Goal: Information Seeking & Learning: Learn about a topic

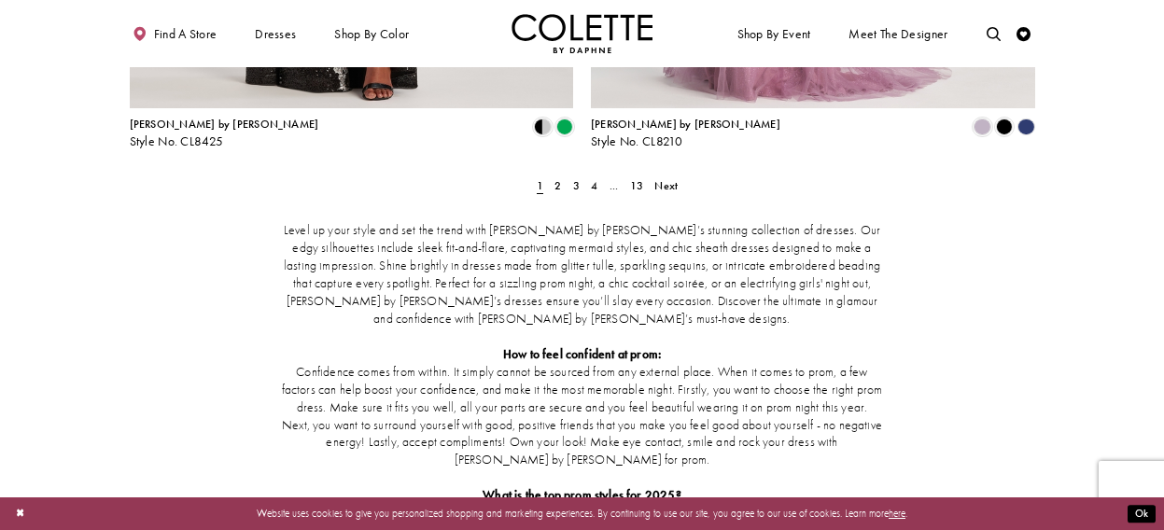
scroll to position [2784, 0]
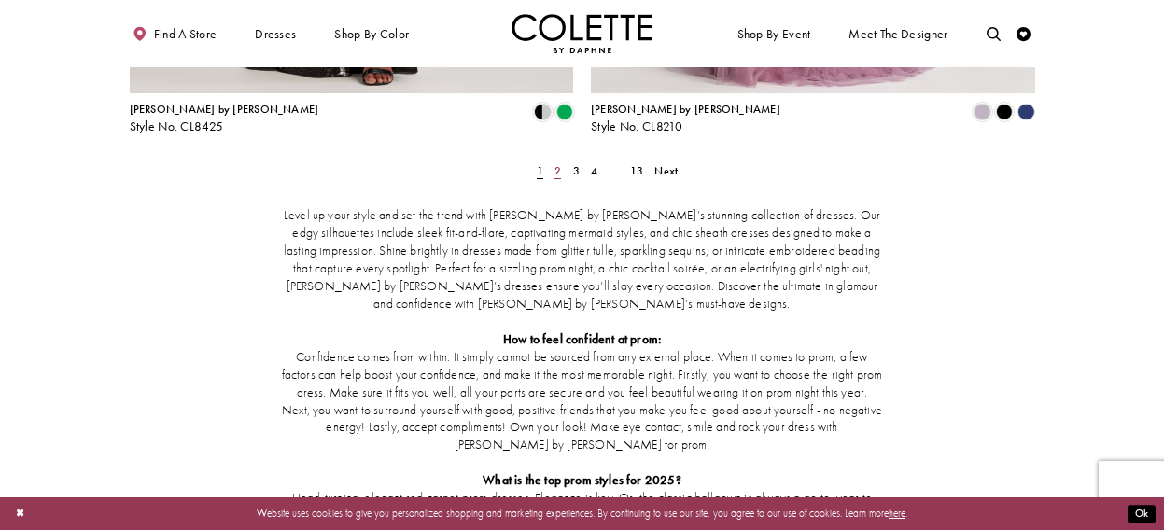
click at [563, 161] on link "2" at bounding box center [558, 171] width 15 height 21
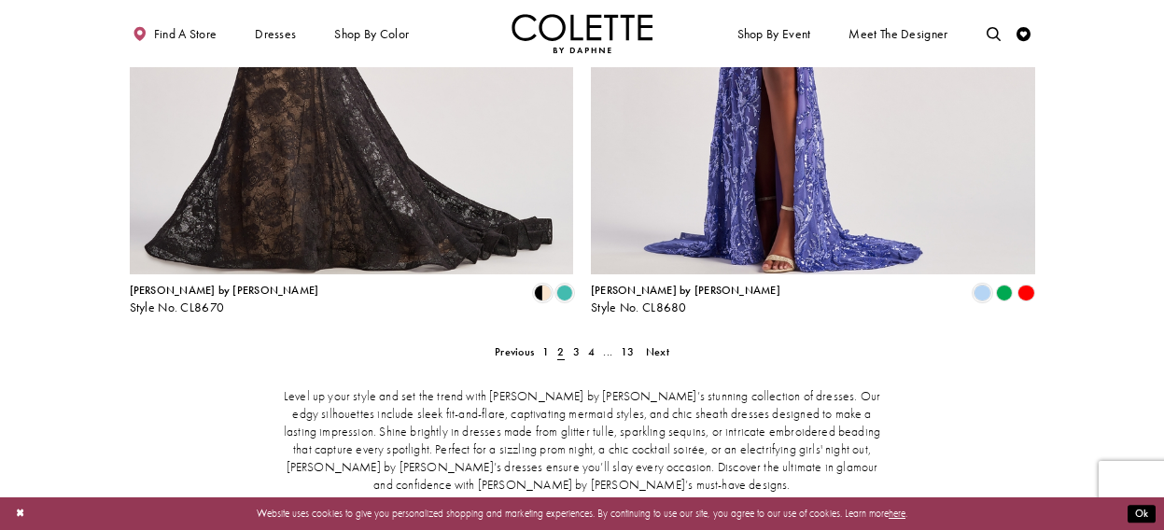
scroll to position [2533, 0]
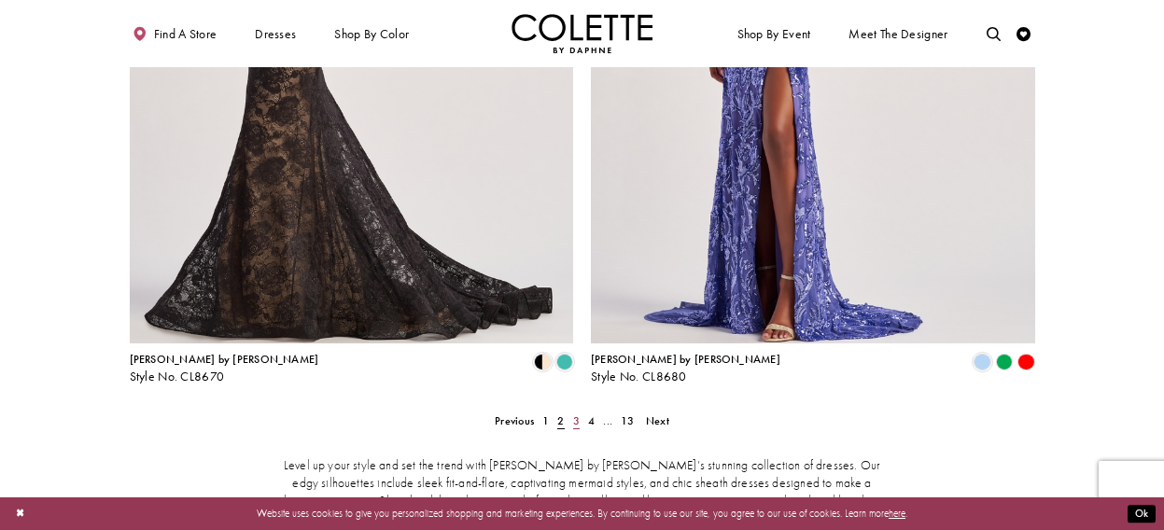
click at [574, 414] on span "3" at bounding box center [576, 421] width 7 height 15
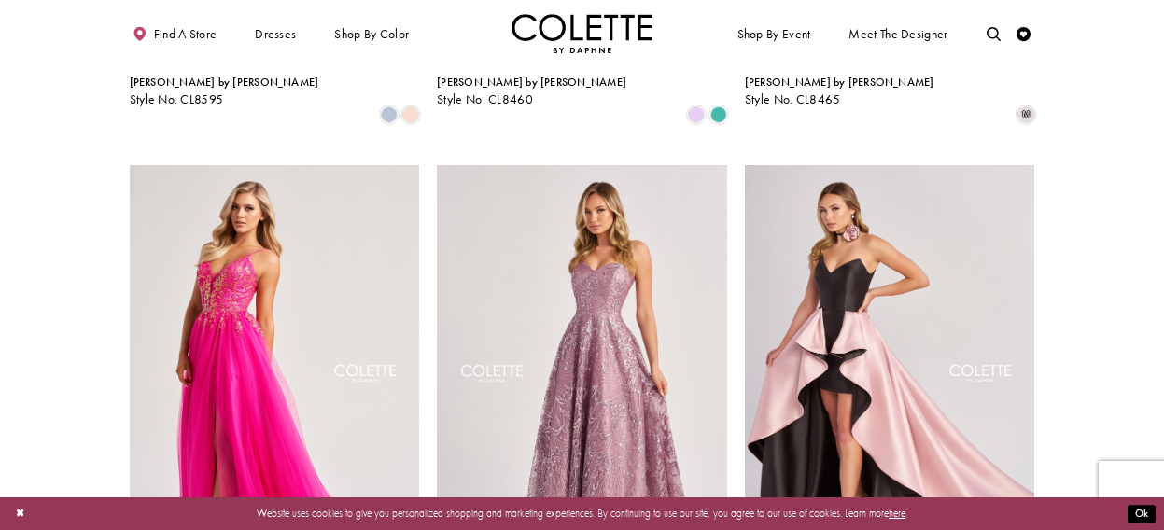
scroll to position [1022, 0]
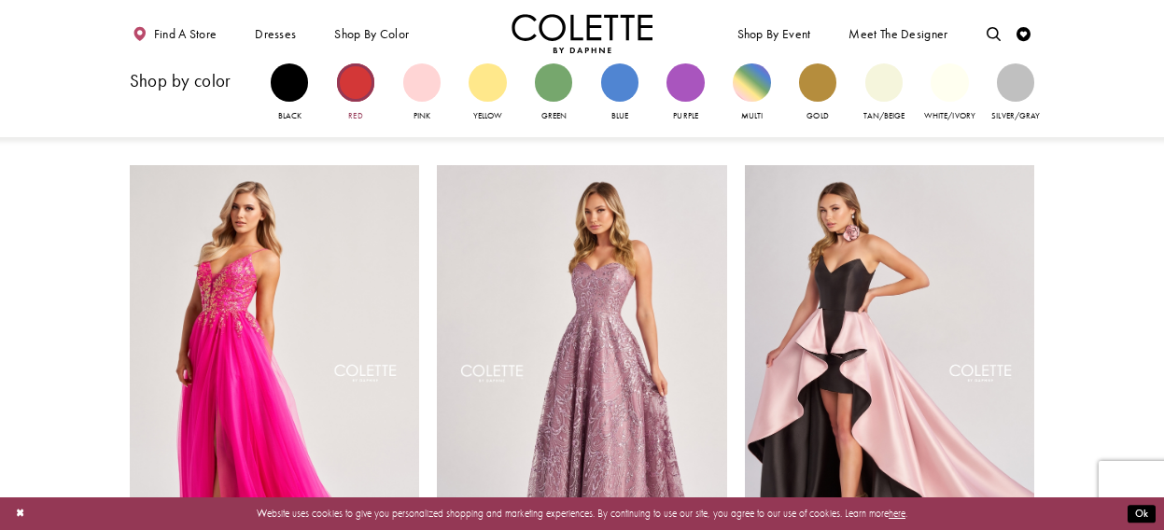
click at [354, 89] on div "Primary block" at bounding box center [355, 81] width 37 height 37
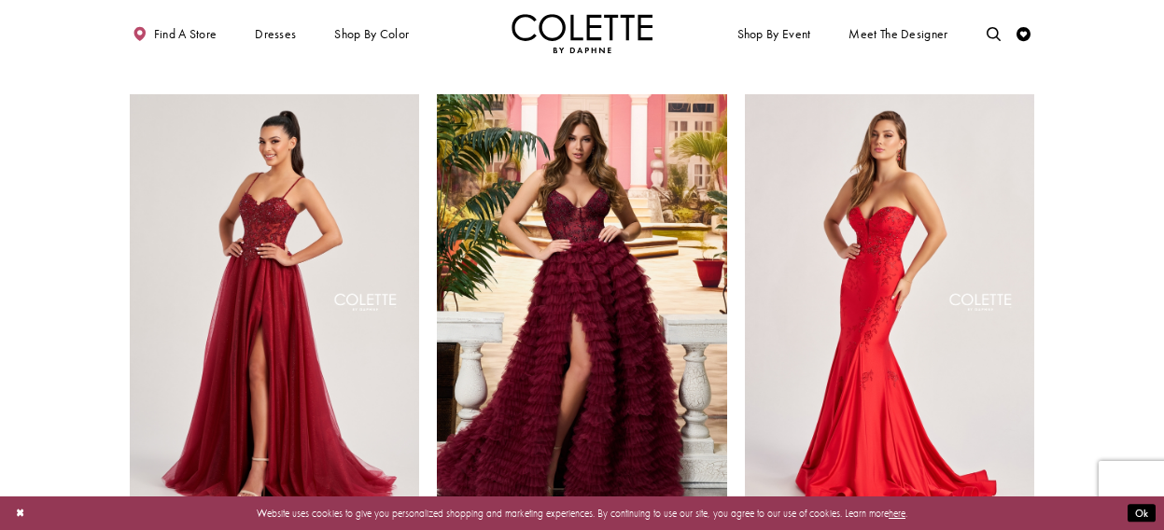
scroll to position [1561, 0]
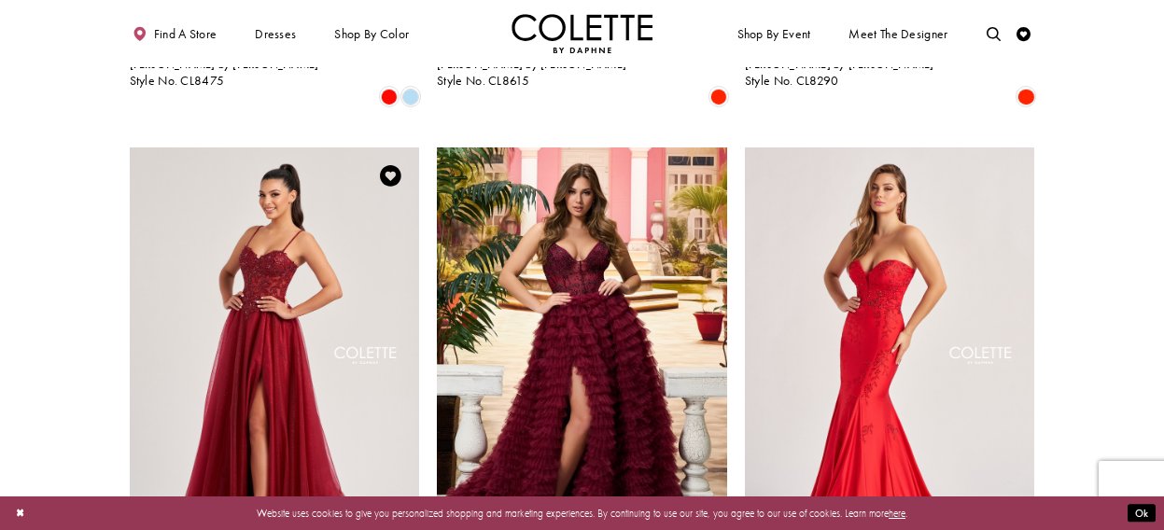
click at [183, 270] on img "Visit Colette by Daphne Style No. CL8280 Page" at bounding box center [275, 359] width 290 height 422
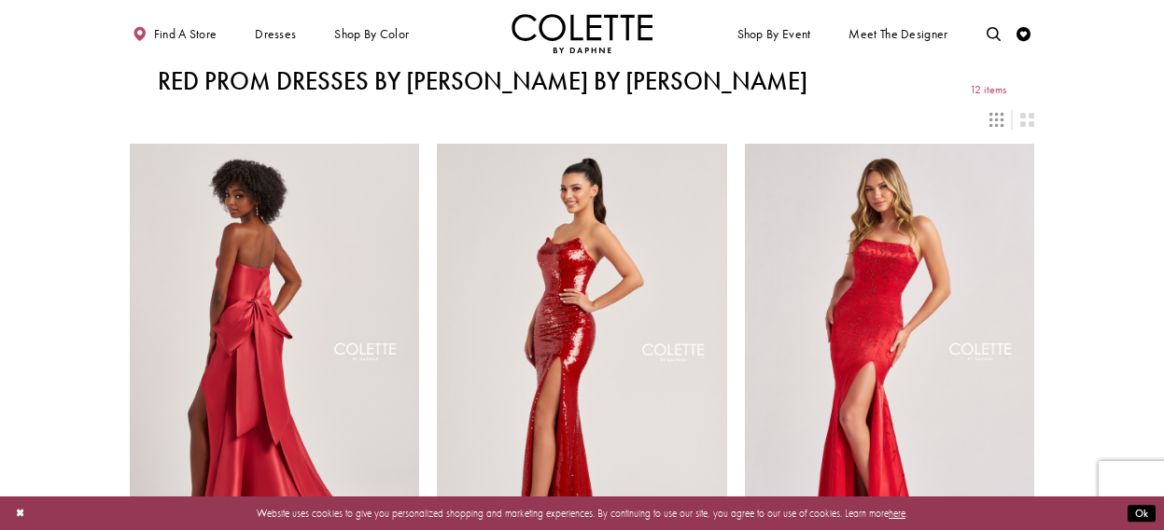
scroll to position [0, 0]
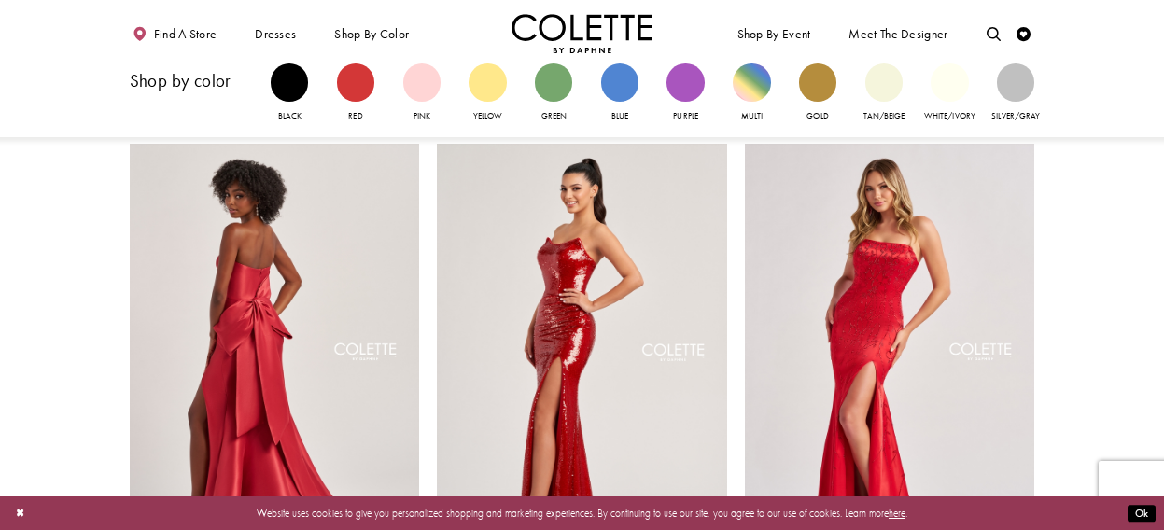
click at [199, 85] on h3 "Shop by color" at bounding box center [193, 81] width 127 height 19
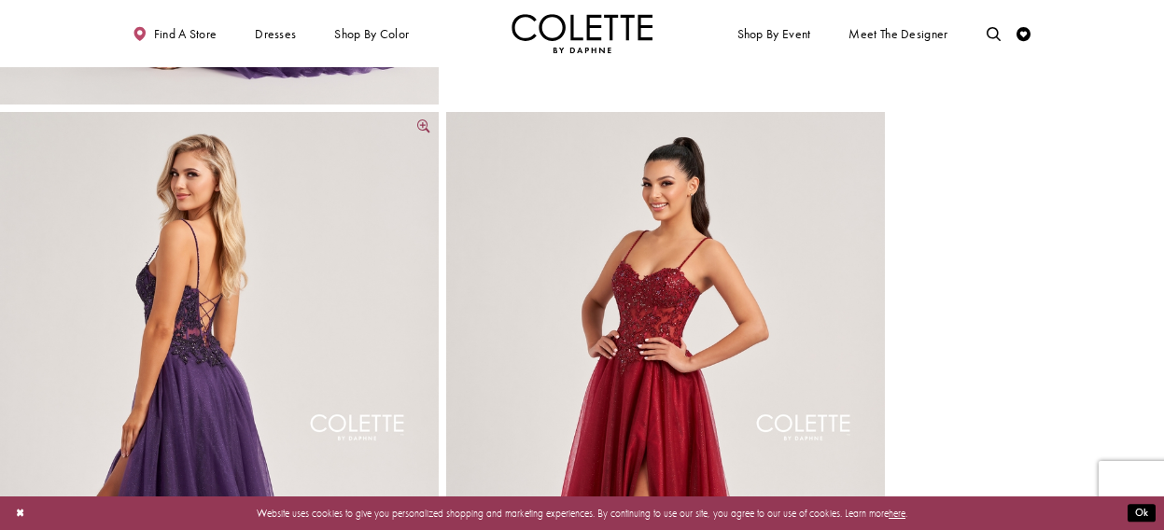
scroll to position [585, 0]
